Goal: Task Accomplishment & Management: Manage account settings

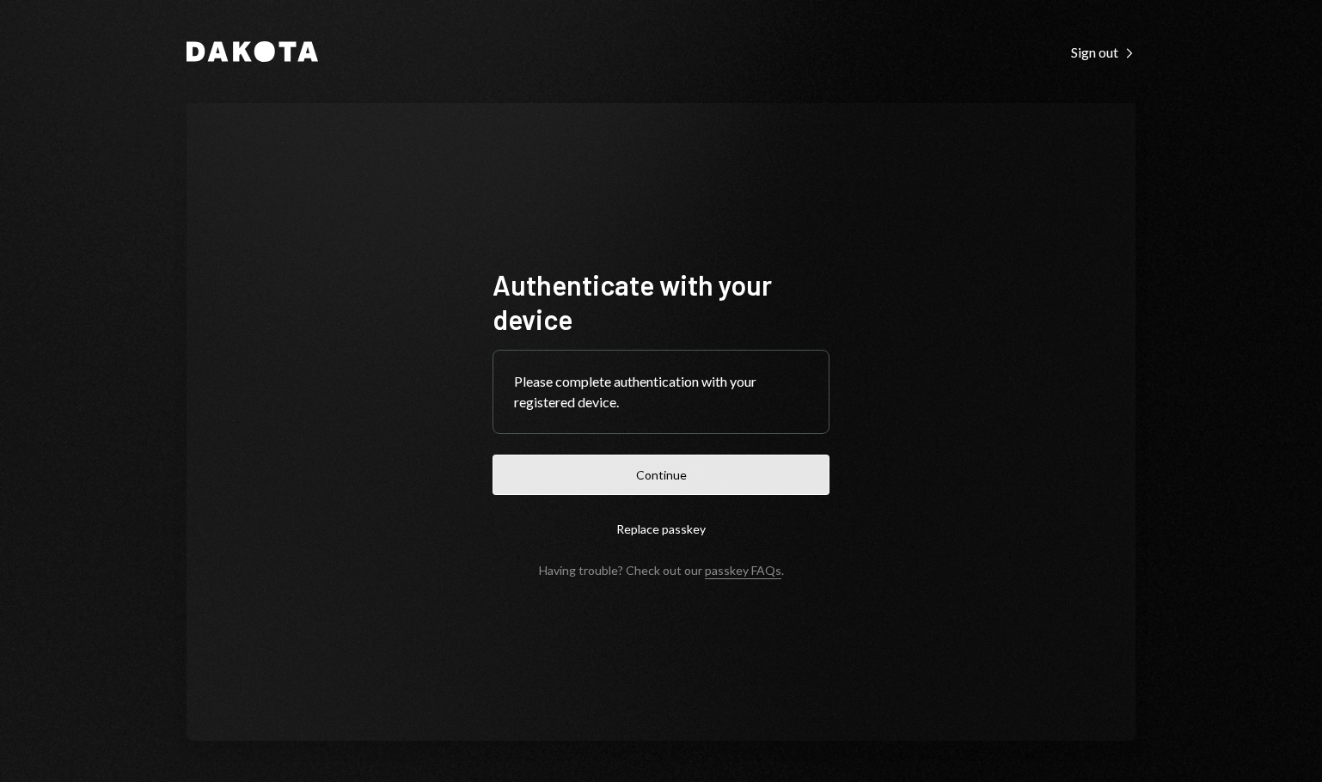
click at [695, 478] on button "Continue" at bounding box center [661, 475] width 337 height 40
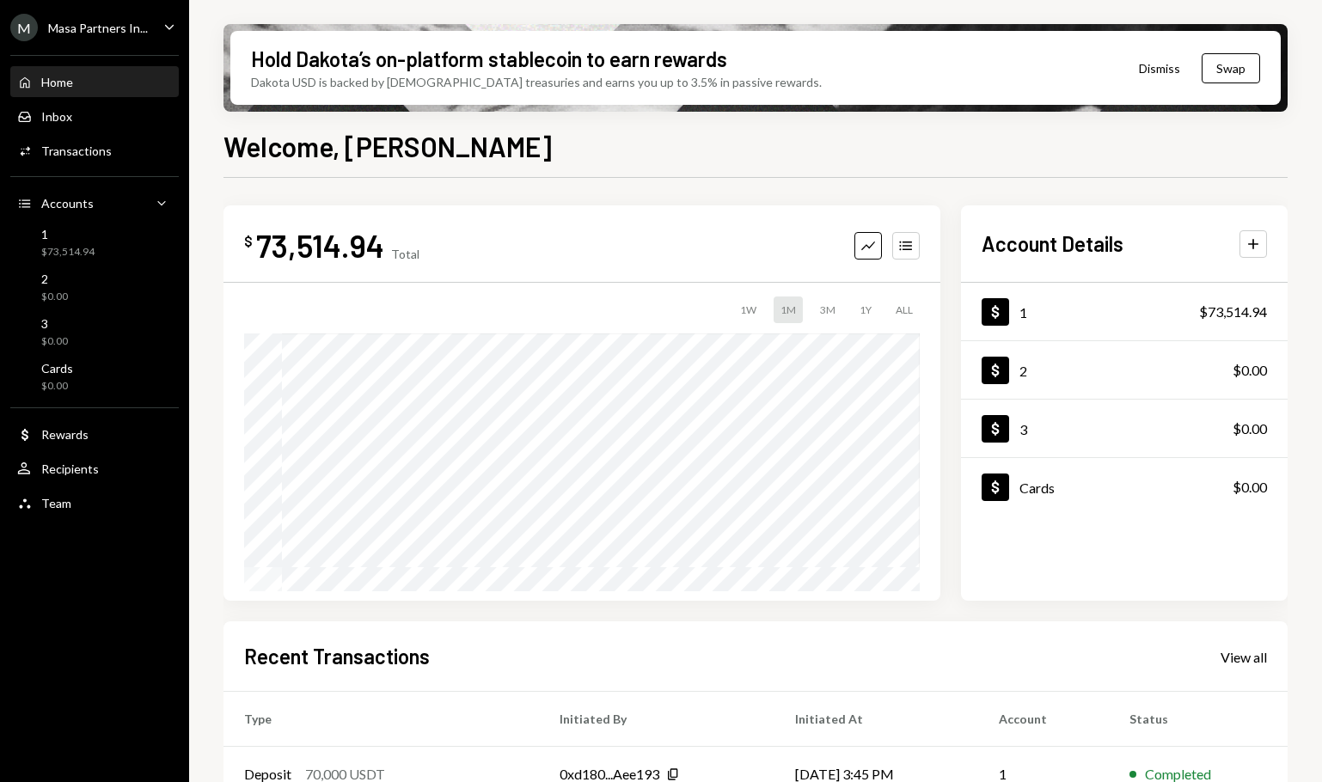
click at [148, 34] on div "M Masa Partners In... Caret Down" at bounding box center [94, 28] width 189 height 28
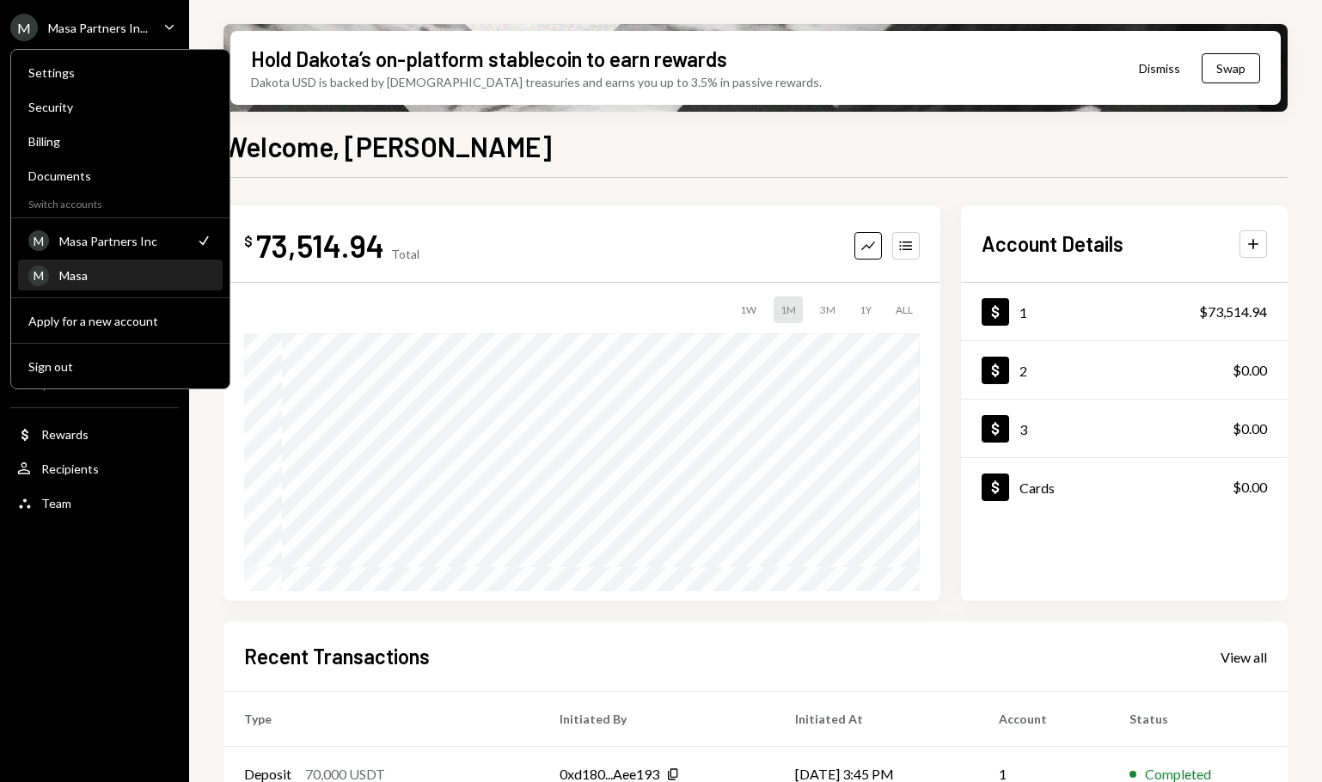
click at [146, 272] on div "Masa" at bounding box center [135, 275] width 153 height 15
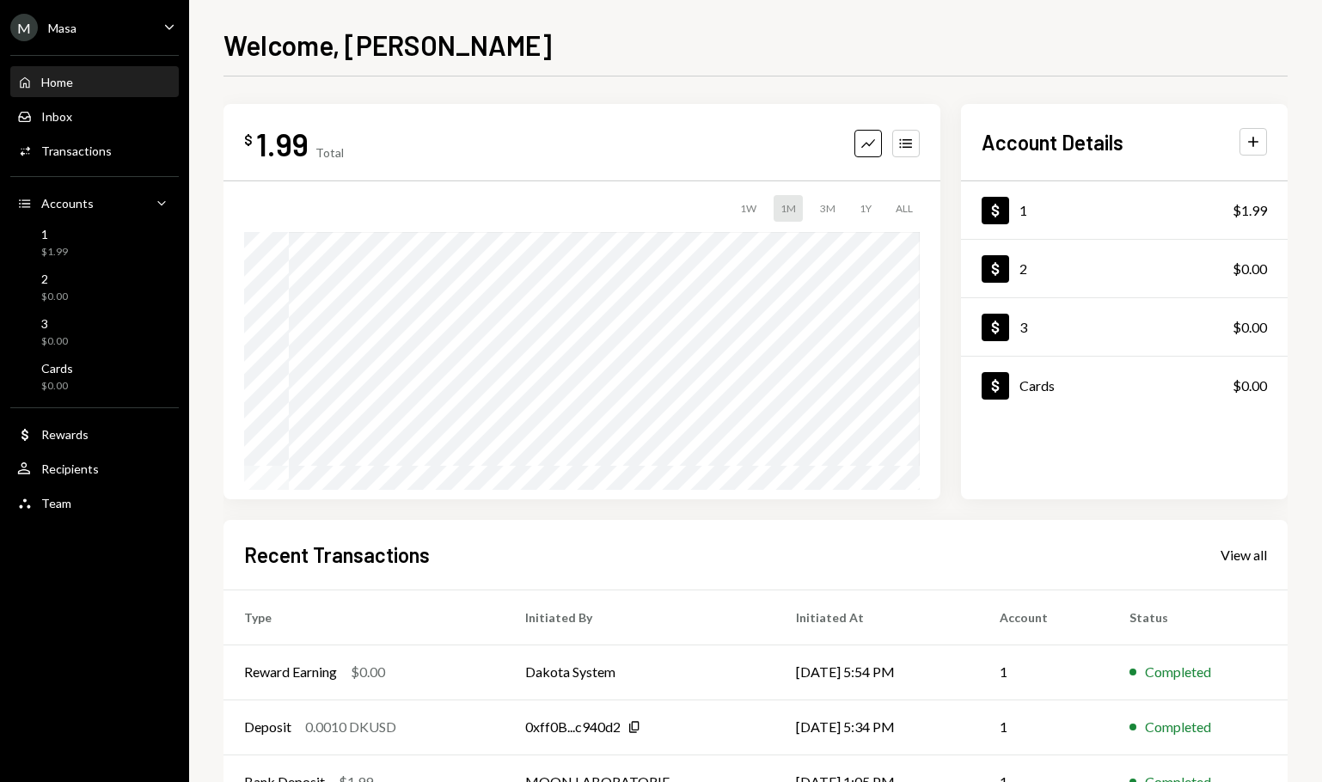
click at [673, 90] on div "$ 1.99 Total Graph Accounts 1W 1M 3M 1Y ALL $1.99 [DATE] Account Details Plus D…" at bounding box center [756, 461] width 1064 height 769
click at [1240, 211] on div "$1.99" at bounding box center [1250, 210] width 34 height 21
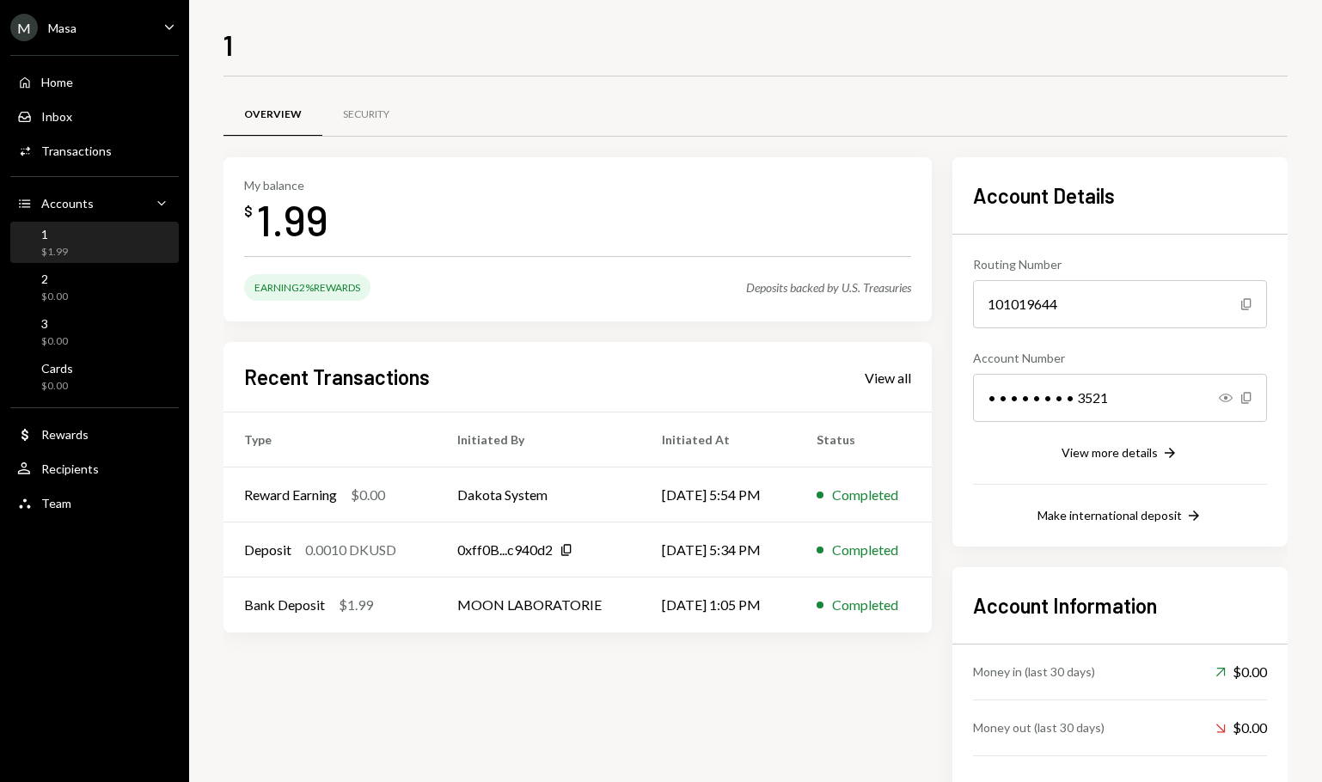
click at [493, 72] on div "1 Overview Security My balance $ 1.99 Earning 2% Rewards Deposits backed by U.S…" at bounding box center [756, 403] width 1064 height 758
